Goal: Task Accomplishment & Management: Use online tool/utility

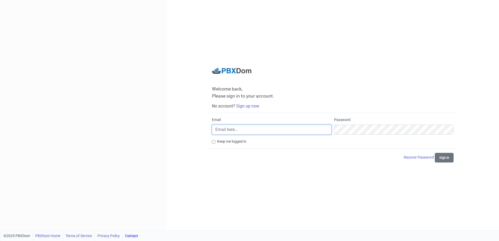
type input "[EMAIL_ADDRESS][DOMAIN_NAME]"
click at [214, 143] on input "Keep me logged in" at bounding box center [213, 141] width 3 height 3
checkbox input "true"
click at [446, 160] on button "Sign in" at bounding box center [444, 158] width 19 height 10
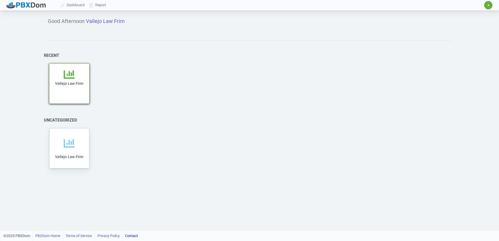
click at [79, 79] on div "Vallejo Law Firm" at bounding box center [69, 86] width 29 height 35
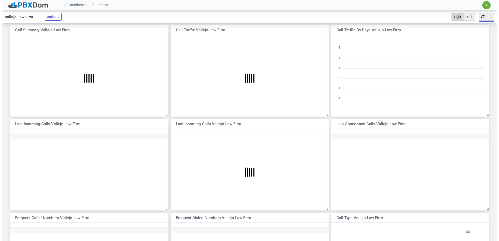
scroll to position [3, 3]
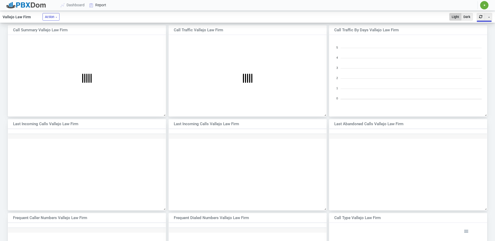
click at [99, 6] on link "Report" at bounding box center [98, 5] width 22 height 10
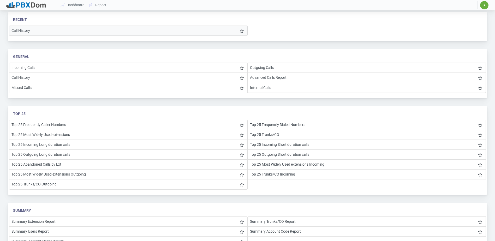
click at [42, 31] on li "Call History" at bounding box center [128, 31] width 238 height 10
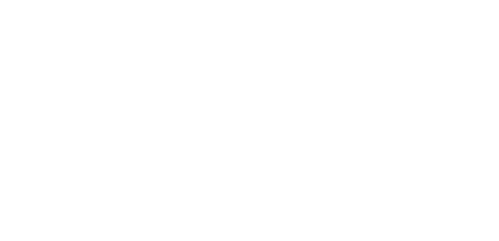
select select
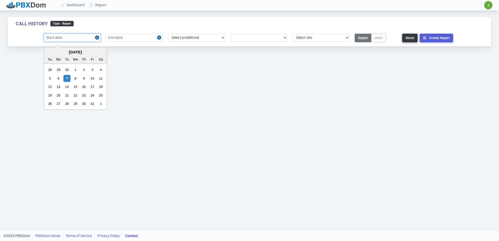
click at [73, 39] on input "text" at bounding box center [72, 38] width 57 height 8
click at [51, 69] on div "28" at bounding box center [49, 69] width 7 height 7
drag, startPoint x: 70, startPoint y: 37, endPoint x: 58, endPoint y: 38, distance: 11.5
click at [58, 38] on input "2025-09-28" at bounding box center [72, 38] width 57 height 8
type input "[DATE]"
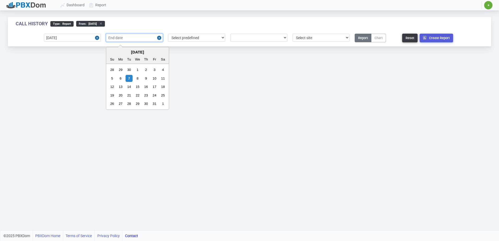
click at [119, 39] on input "text" at bounding box center [134, 38] width 57 height 8
click at [128, 79] on div "7" at bounding box center [128, 78] width 7 height 7
type input "2025-10-07"
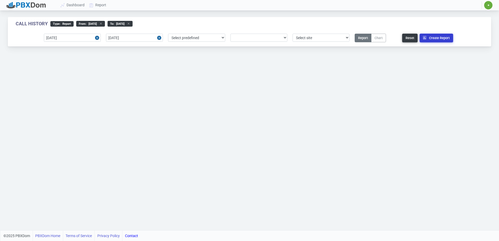
click at [426, 37] on icon "button" at bounding box center [426, 37] width 6 height 3
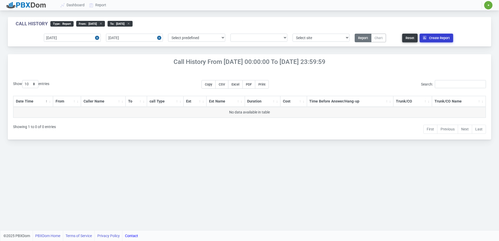
click at [433, 40] on button "Create Report" at bounding box center [435, 38] width 33 height 9
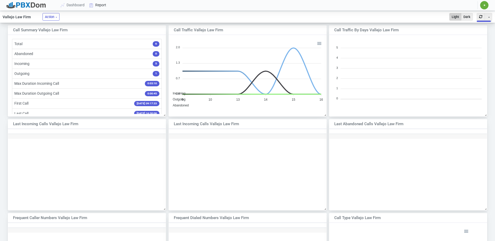
click at [99, 7] on link "Report" at bounding box center [98, 5] width 22 height 10
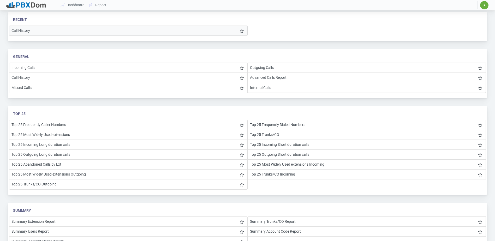
click at [52, 30] on li "Call History" at bounding box center [128, 31] width 238 height 10
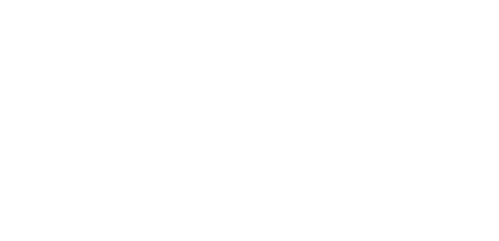
select select
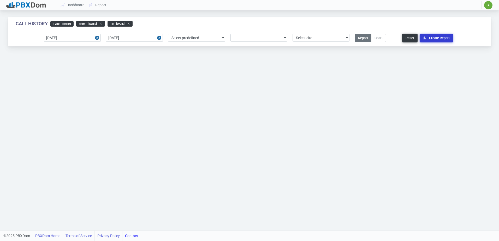
click at [437, 37] on button "Create Report" at bounding box center [435, 38] width 33 height 9
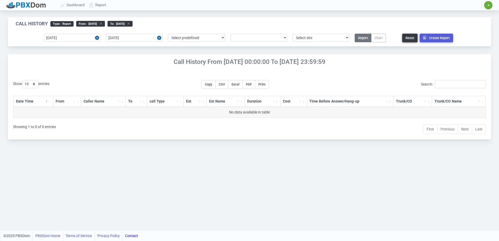
click at [102, 24] on icon at bounding box center [99, 23] width 5 height 3
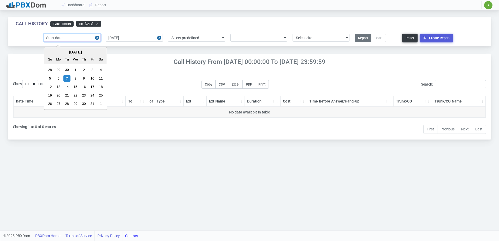
click at [89, 38] on input "text" at bounding box center [72, 38] width 57 height 8
click at [52, 69] on div "28" at bounding box center [49, 69] width 7 height 7
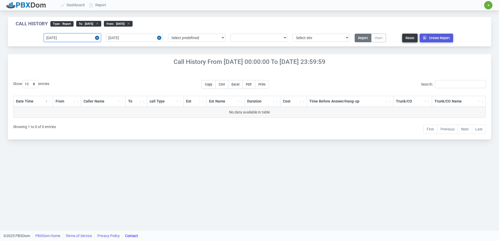
click at [65, 39] on input "[DATE]" at bounding box center [72, 38] width 57 height 8
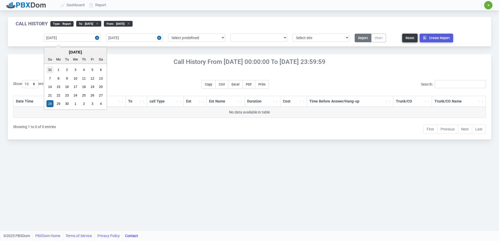
click at [50, 69] on div "31" at bounding box center [49, 69] width 7 height 7
click at [75, 39] on input "2025-08-31" at bounding box center [72, 38] width 57 height 8
click at [91, 70] on div "1" at bounding box center [92, 69] width 7 height 7
type input "2025-08-01"
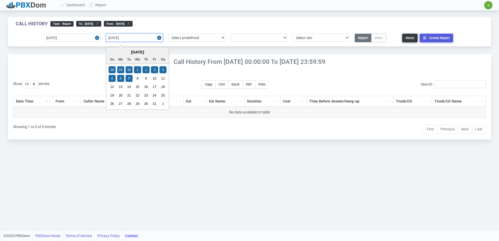
click at [134, 39] on input "2025-10-07" at bounding box center [134, 38] width 57 height 8
click at [128, 78] on div "7" at bounding box center [128, 78] width 7 height 7
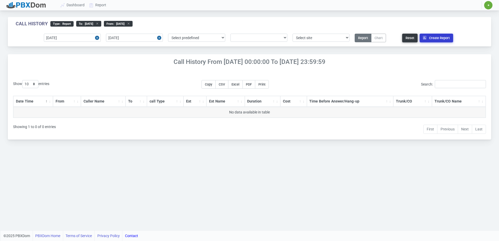
click at [434, 36] on button "Create Report" at bounding box center [435, 38] width 33 height 9
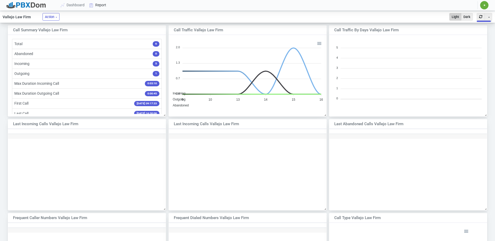
click at [105, 4] on link "Report" at bounding box center [98, 5] width 22 height 10
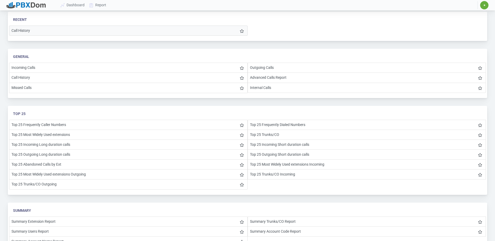
click at [108, 31] on li "Call History" at bounding box center [128, 31] width 238 height 10
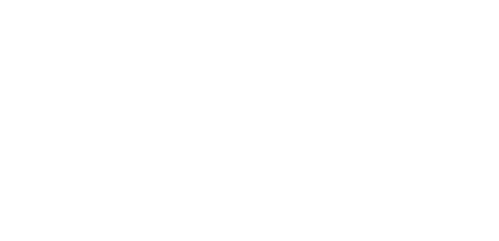
select select
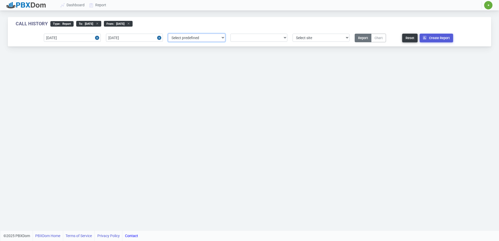
click at [225, 37] on select "Select predefined Today Yesterday Current Year Current Month Current Week Previ…" at bounding box center [196, 38] width 57 height 8
select select "2"
click at [168, 34] on select "Select predefined Today Yesterday Current Year Current Month Current Week Previ…" at bounding box center [196, 38] width 57 height 8
type input "2025-01-01"
type input "2025-12-31"
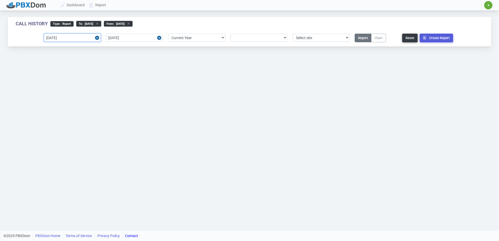
click at [91, 38] on input "2025-01-01" at bounding box center [72, 38] width 57 height 8
drag, startPoint x: 68, startPoint y: 38, endPoint x: 61, endPoint y: 38, distance: 7.0
click at [61, 38] on input "2025-01-01" at bounding box center [72, 38] width 57 height 8
type input "2025-08-01"
click at [141, 38] on input "2025-12-31" at bounding box center [134, 38] width 57 height 8
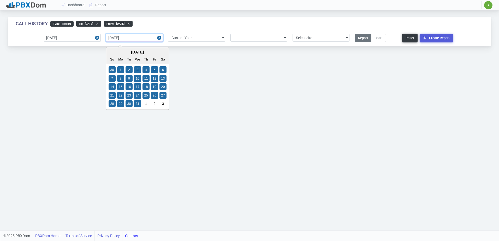
drag, startPoint x: 129, startPoint y: 39, endPoint x: 120, endPoint y: 39, distance: 8.9
click at [120, 39] on input "2025-12-31" at bounding box center [134, 38] width 57 height 8
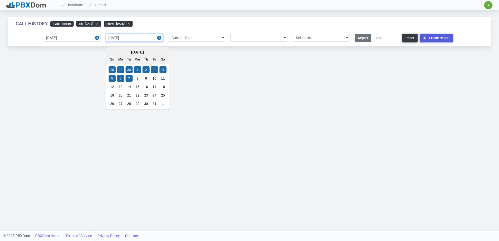
type input "2025-10-07"
click at [129, 79] on div "7" at bounding box center [128, 78] width 7 height 7
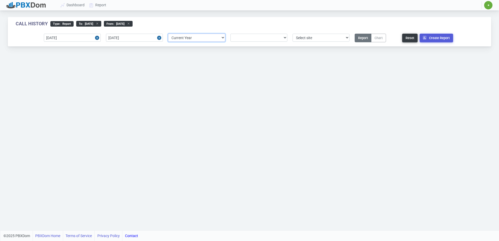
click at [221, 37] on select "Select predefined Today Yesterday Current Year Current Month Current Week Previ…" at bounding box center [196, 38] width 57 height 8
select select
click at [168, 34] on select "Select predefined Today Yesterday Current Year Current Month Current Week Previ…" at bounding box center [196, 38] width 57 height 8
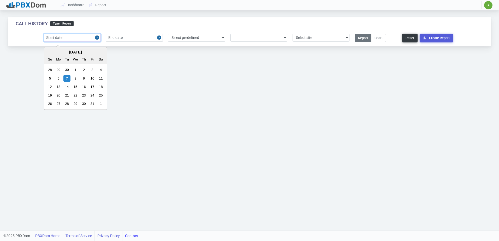
click at [75, 37] on input "text" at bounding box center [72, 38] width 57 height 8
click at [64, 79] on div "7" at bounding box center [66, 78] width 7 height 7
drag, startPoint x: 74, startPoint y: 38, endPoint x: 56, endPoint y: 38, distance: 17.7
click at [56, 38] on input "2025-10-07" at bounding box center [72, 38] width 57 height 8
type input "2025-08-01"
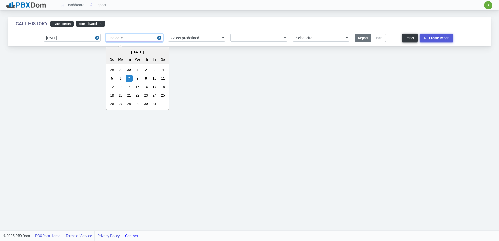
click at [128, 38] on input "text" at bounding box center [134, 38] width 57 height 8
click at [131, 80] on div "7" at bounding box center [128, 78] width 7 height 7
type input "2025-10-07"
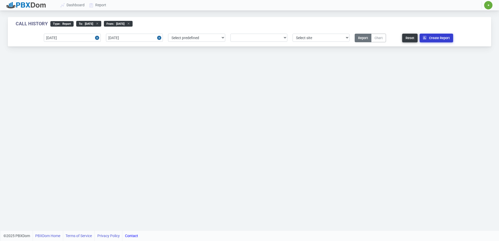
click at [428, 37] on icon "button" at bounding box center [426, 37] width 6 height 3
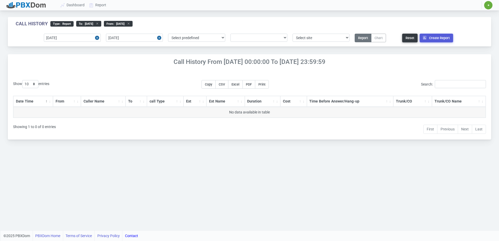
click at [46, 103] on th "Date Time" at bounding box center [33, 101] width 40 height 11
click at [93, 39] on input "2025-08-01" at bounding box center [72, 38] width 57 height 8
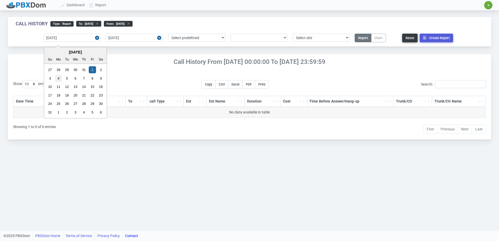
click at [56, 79] on div "4" at bounding box center [58, 78] width 7 height 7
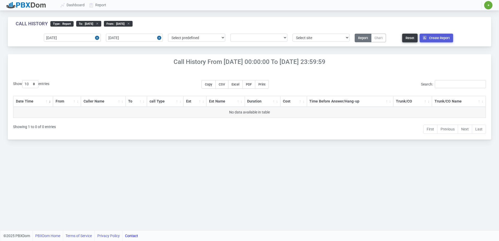
type input "2025-08-04"
click at [423, 36] on button "Create Report" at bounding box center [435, 38] width 33 height 9
click at [198, 40] on select "Select predefined Today Yesterday Current Year Current Month Current Week Previ…" at bounding box center [196, 38] width 57 height 8
select select "7"
click at [168, 34] on select "Select predefined Today Yesterday Current Year Current Month Current Week Previ…" at bounding box center [196, 38] width 57 height 8
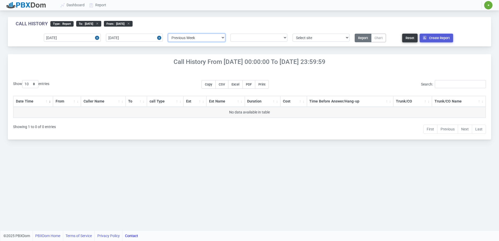
type input "2025-09-28"
type input "[DATE]"
click at [427, 37] on icon "button" at bounding box center [426, 37] width 6 height 3
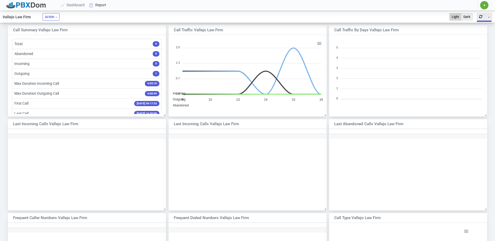
click at [100, 5] on link "Report" at bounding box center [98, 5] width 22 height 10
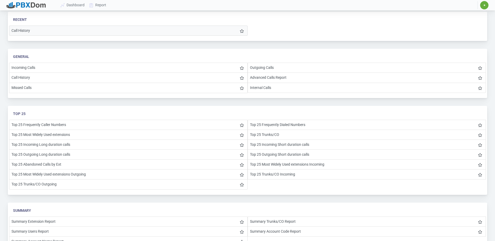
click at [101, 30] on li "Call History" at bounding box center [128, 31] width 238 height 10
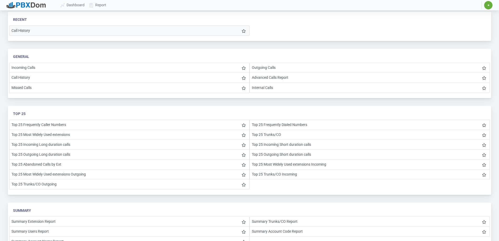
select select "7"
select select
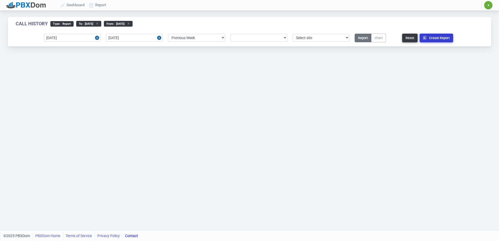
click at [432, 36] on button "Create Report" at bounding box center [435, 38] width 33 height 9
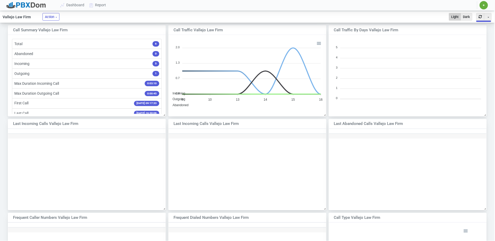
click at [102, 7] on link "Report" at bounding box center [98, 5] width 22 height 10
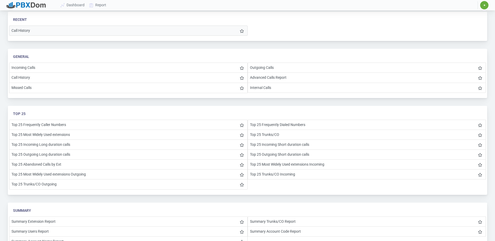
click at [64, 31] on li "Call History" at bounding box center [128, 31] width 238 height 10
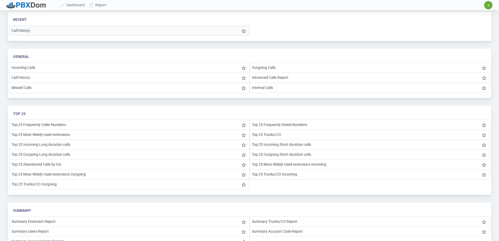
select select "7"
select select
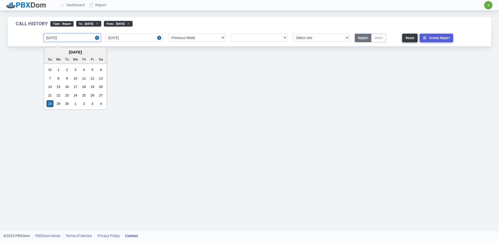
drag, startPoint x: 70, startPoint y: 37, endPoint x: 57, endPoint y: 37, distance: 13.0
click at [57, 37] on input "2025-09-28" at bounding box center [72, 38] width 57 height 8
type input "[DATE]"
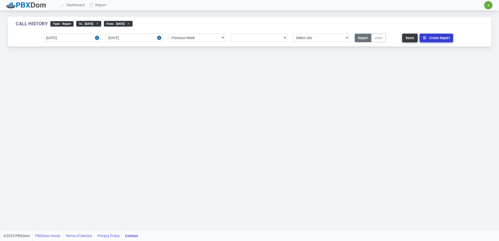
click at [433, 38] on button "Create Report" at bounding box center [435, 38] width 33 height 9
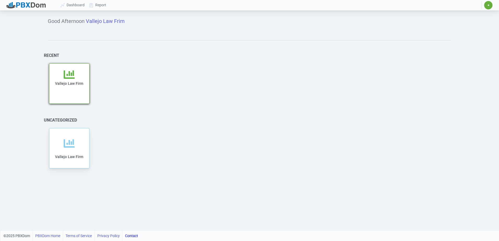
click at [74, 77] on icon at bounding box center [69, 74] width 11 height 11
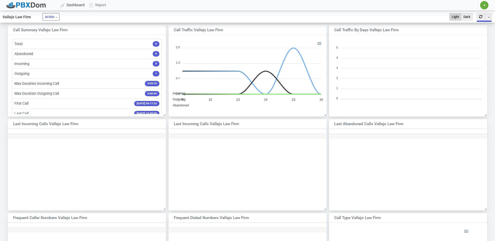
click at [78, 4] on link "Dashboard" at bounding box center [72, 5] width 29 height 10
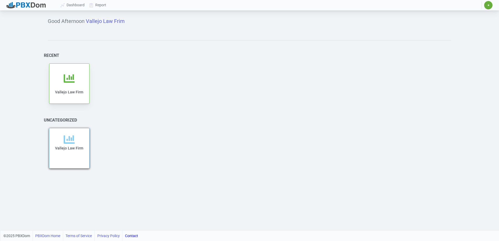
click at [64, 151] on div "Vallejo Law Firm" at bounding box center [69, 151] width 29 height 35
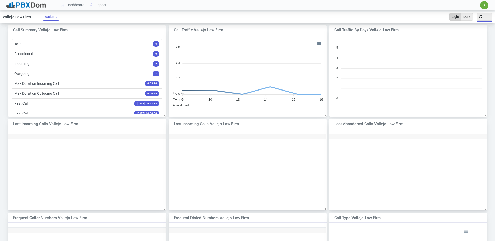
scroll to position [97, 153]
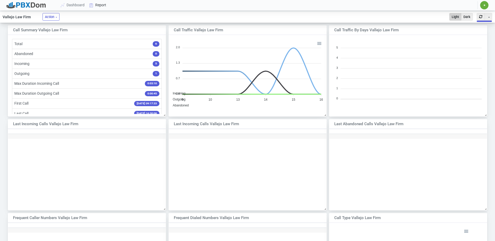
click at [103, 5] on link "Report" at bounding box center [98, 5] width 22 height 10
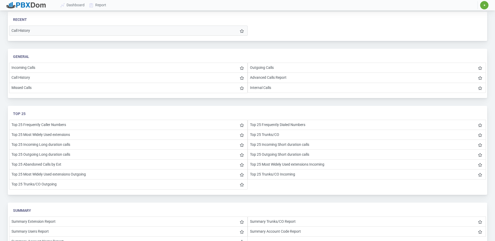
click at [94, 31] on li "Call History" at bounding box center [128, 31] width 238 height 10
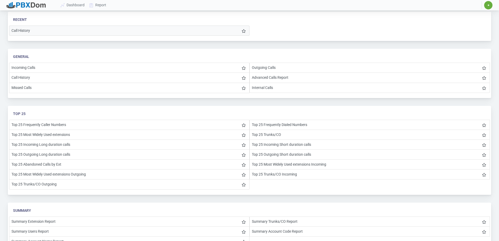
select select "7"
select select
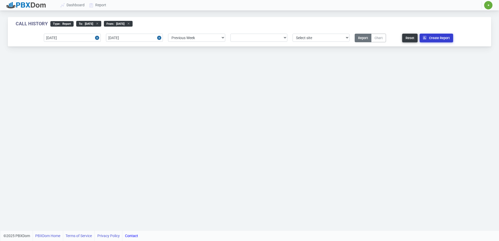
click at [430, 38] on button "Create Report" at bounding box center [435, 38] width 33 height 9
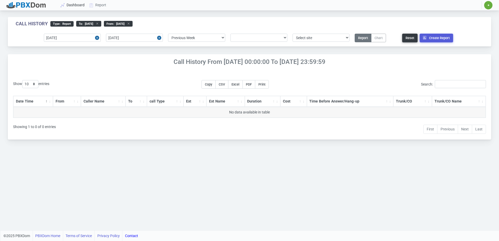
click at [79, 5] on link "Dashboard" at bounding box center [72, 5] width 29 height 10
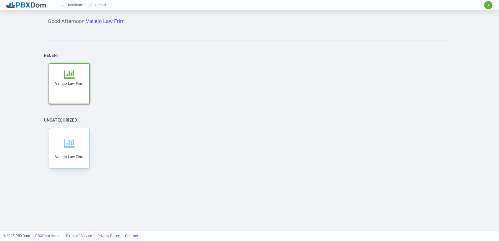
click at [73, 76] on icon at bounding box center [69, 74] width 11 height 11
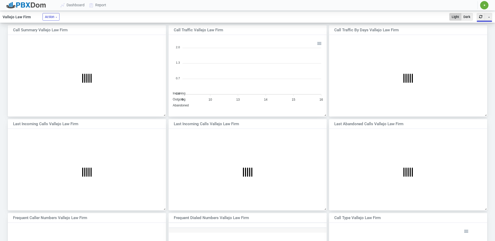
scroll to position [3, 3]
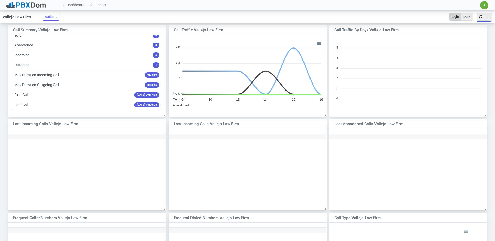
click at [142, 106] on span "[DATE] 16:30:08" at bounding box center [146, 104] width 25 height 5
click at [56, 17] on button "Action" at bounding box center [51, 17] width 17 height 8
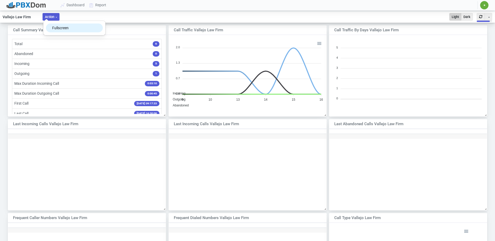
click at [58, 26] on button "Fullscreen" at bounding box center [74, 27] width 57 height 9
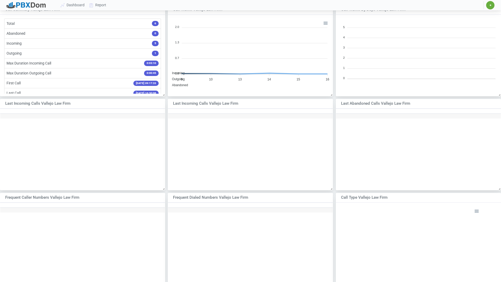
scroll to position [75, 161]
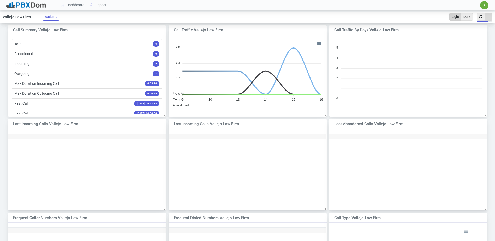
click at [490, 17] on button "Toggle Dropdown" at bounding box center [488, 17] width 8 height 8
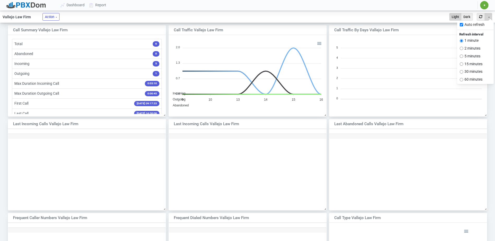
click at [490, 17] on button "Toggle Dropdown" at bounding box center [488, 17] width 8 height 8
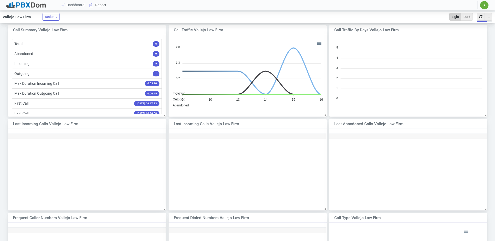
click at [105, 6] on link "Report" at bounding box center [98, 5] width 22 height 10
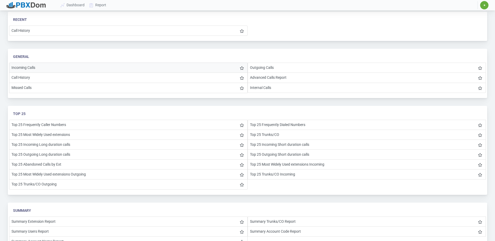
click at [34, 65] on li "Incoming Calls" at bounding box center [128, 68] width 238 height 10
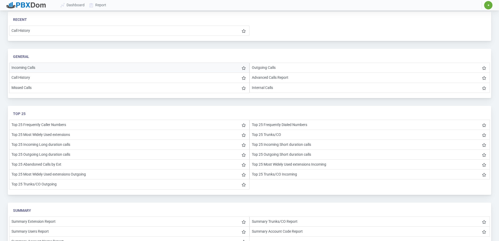
select select "7"
select select
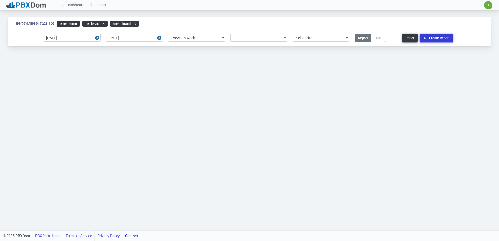
click at [429, 38] on button "Create Report" at bounding box center [435, 38] width 33 height 9
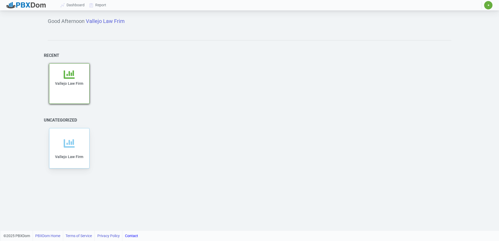
click at [71, 77] on icon at bounding box center [69, 74] width 11 height 11
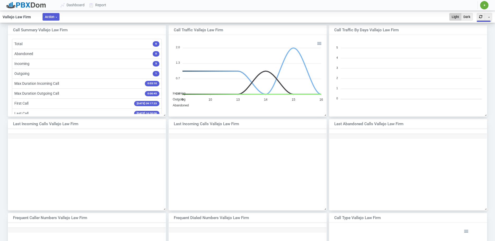
click at [53, 15] on button "Action" at bounding box center [51, 17] width 17 height 8
click at [106, 3] on link "Report" at bounding box center [98, 5] width 22 height 10
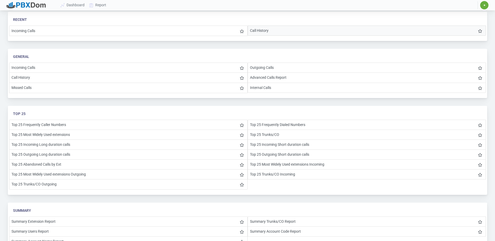
click at [262, 32] on li "Call History" at bounding box center [367, 31] width 238 height 10
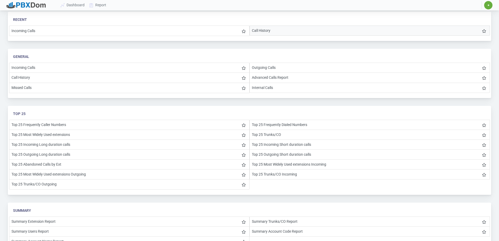
select select "7"
select select
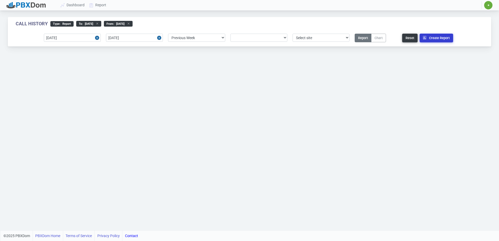
click at [427, 37] on icon "button" at bounding box center [426, 37] width 6 height 3
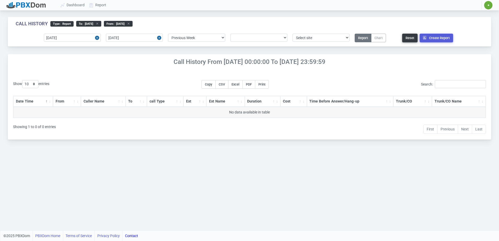
click at [232, 99] on th "Ext Name" at bounding box center [225, 101] width 38 height 11
click at [449, 83] on input "Search:" at bounding box center [460, 84] width 51 height 8
type input "985"
drag, startPoint x: 456, startPoint y: 85, endPoint x: 427, endPoint y: 85, distance: 28.7
click at [427, 85] on label "Search: 985" at bounding box center [453, 84] width 65 height 8
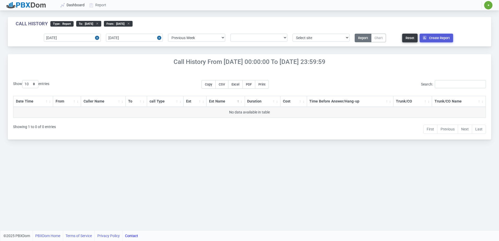
click at [81, 3] on link "Dashboard" at bounding box center [72, 5] width 29 height 10
